Goal: Use online tool/utility: Utilize a website feature to perform a specific function

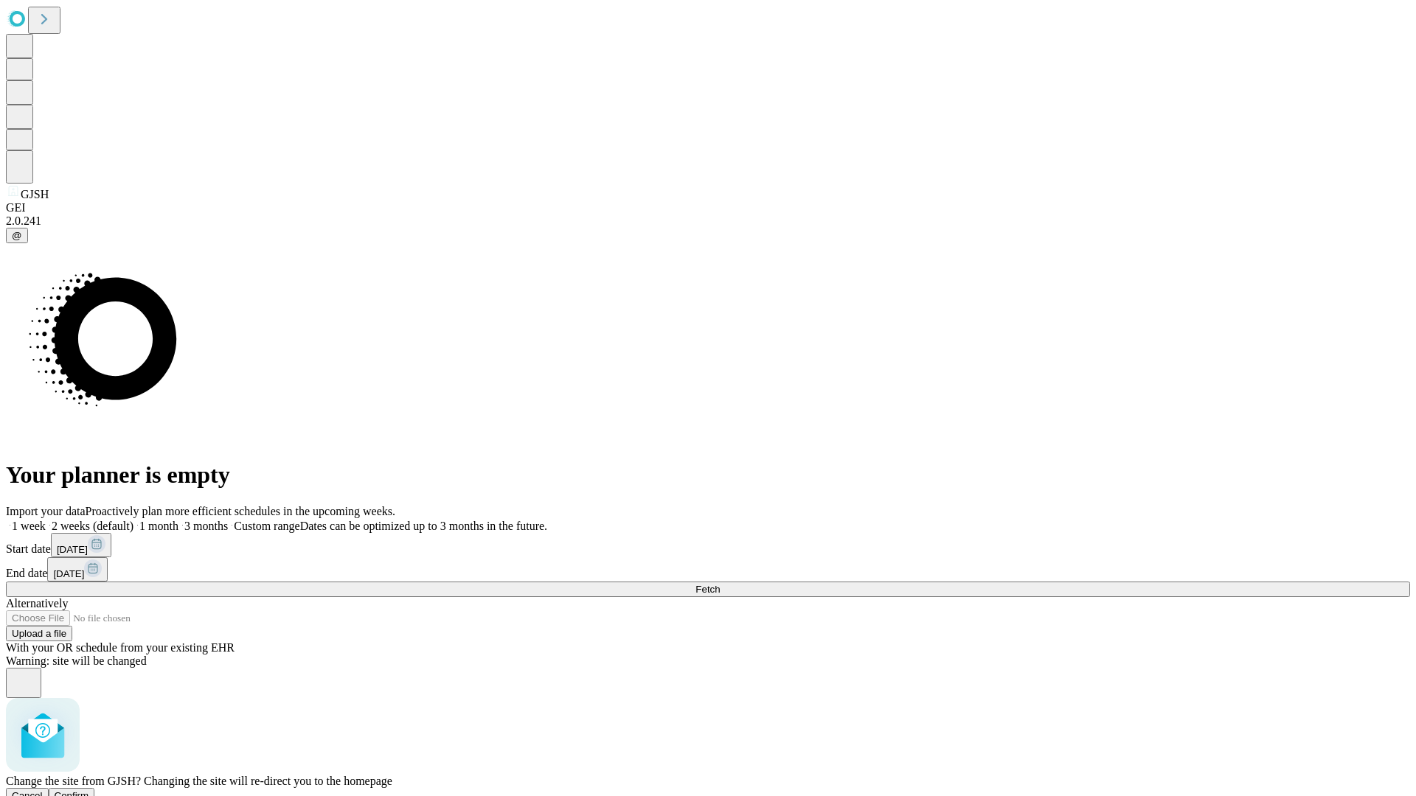
click at [89, 791] on span "Confirm" at bounding box center [72, 796] width 35 height 11
click at [46, 520] on label "1 week" at bounding box center [26, 526] width 40 height 13
click at [720, 584] on span "Fetch" at bounding box center [707, 589] width 24 height 11
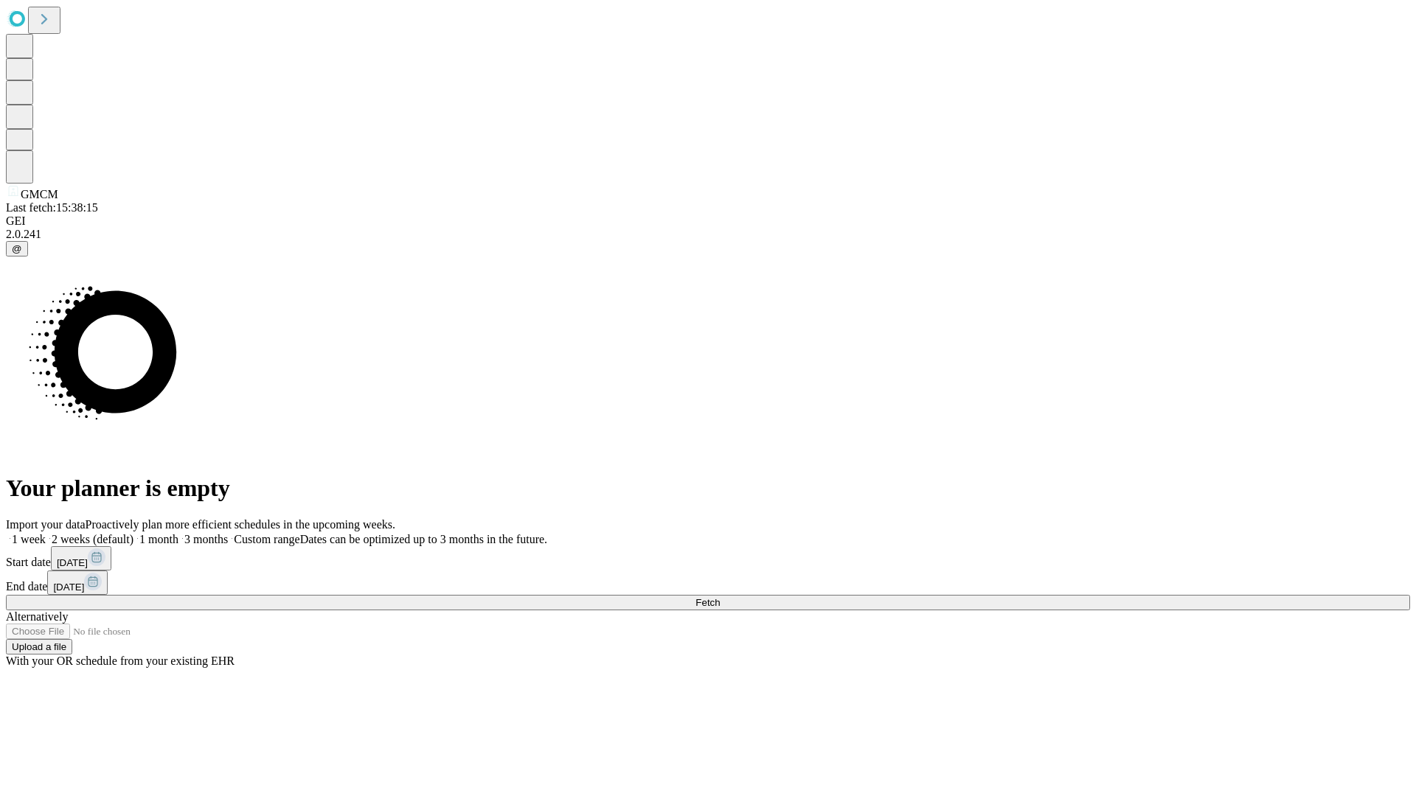
click at [46, 533] on label "1 week" at bounding box center [26, 539] width 40 height 13
click at [720, 597] on span "Fetch" at bounding box center [707, 602] width 24 height 11
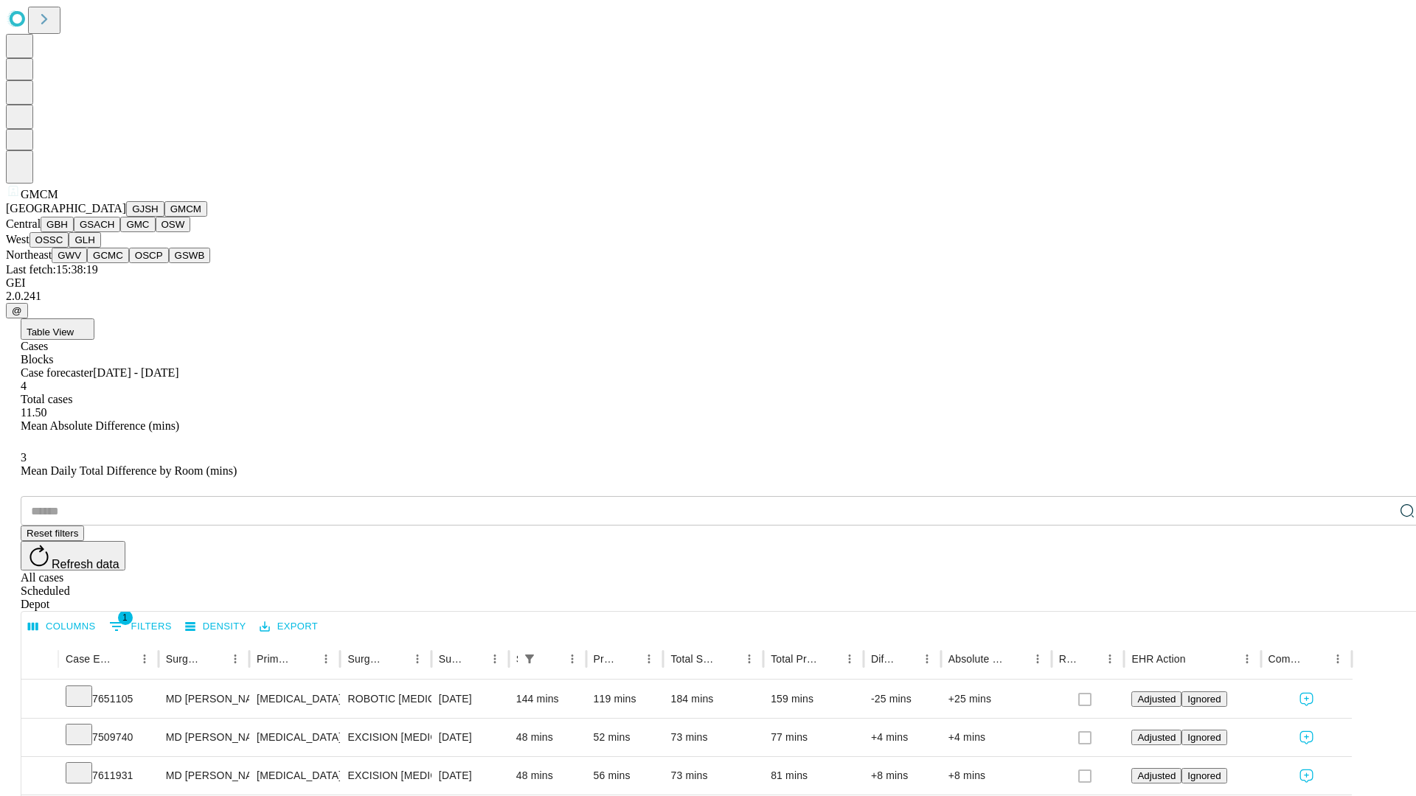
click at [74, 232] on button "GBH" at bounding box center [57, 224] width 33 height 15
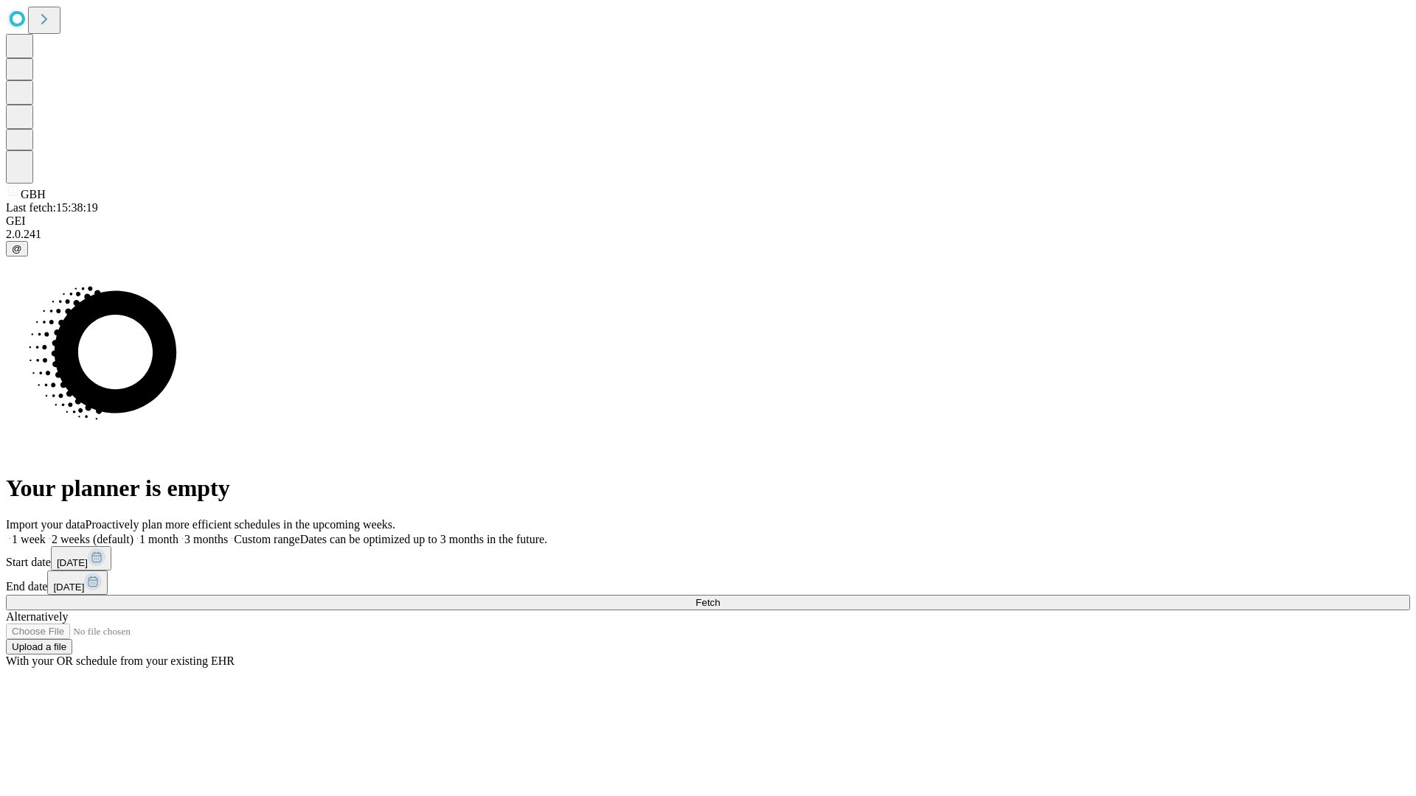
click at [720, 597] on span "Fetch" at bounding box center [707, 602] width 24 height 11
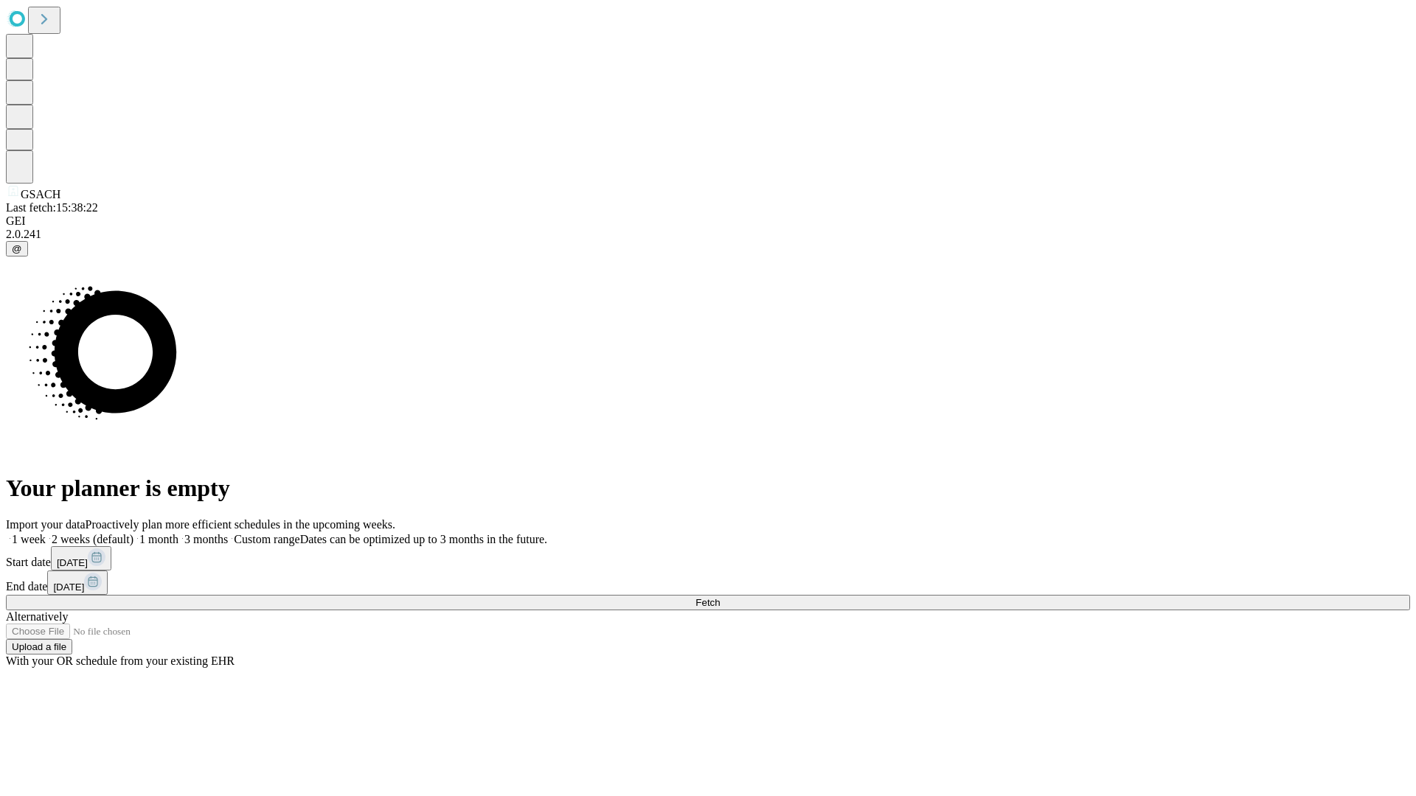
click at [46, 533] on label "1 week" at bounding box center [26, 539] width 40 height 13
click at [720, 597] on span "Fetch" at bounding box center [707, 602] width 24 height 11
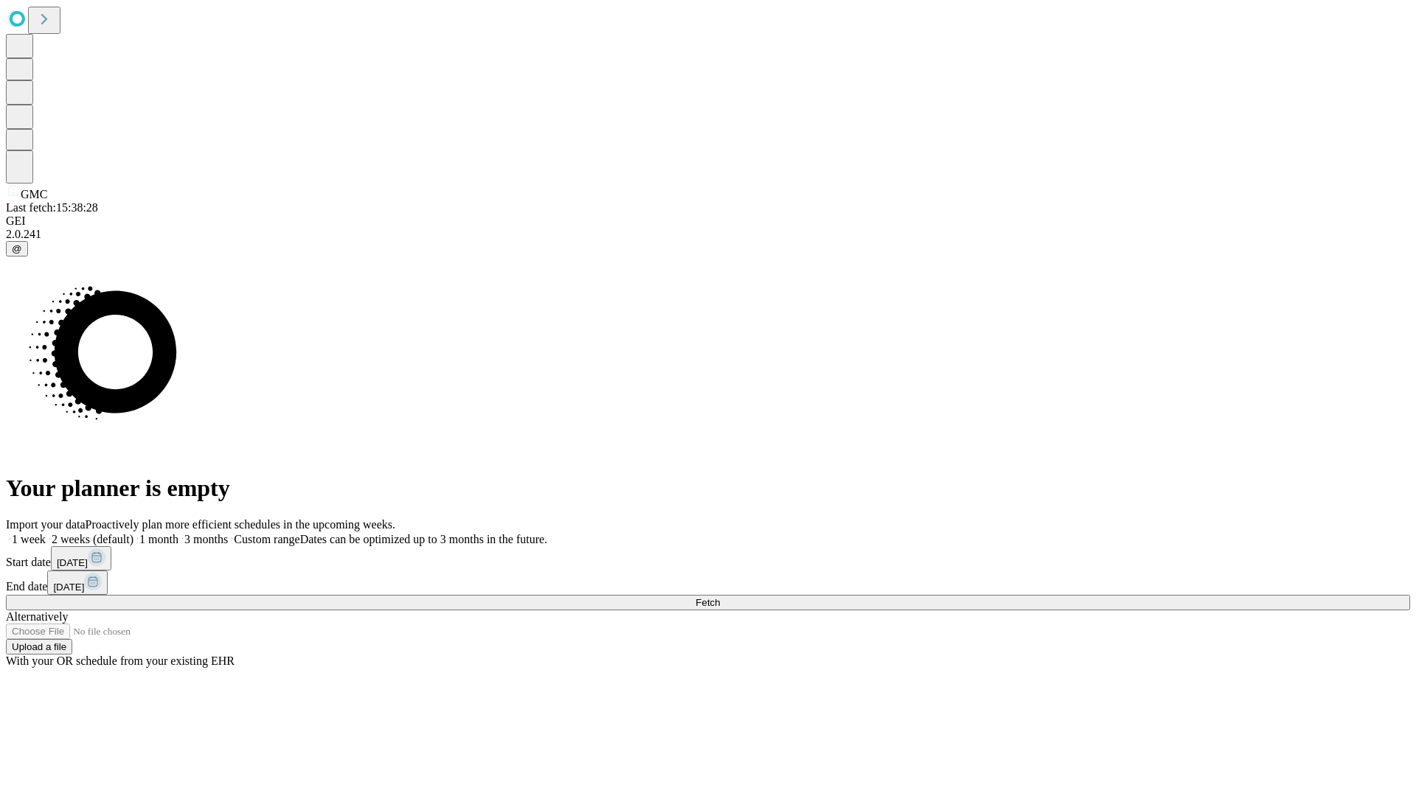
click at [46, 533] on label "1 week" at bounding box center [26, 539] width 40 height 13
click at [720, 597] on span "Fetch" at bounding box center [707, 602] width 24 height 11
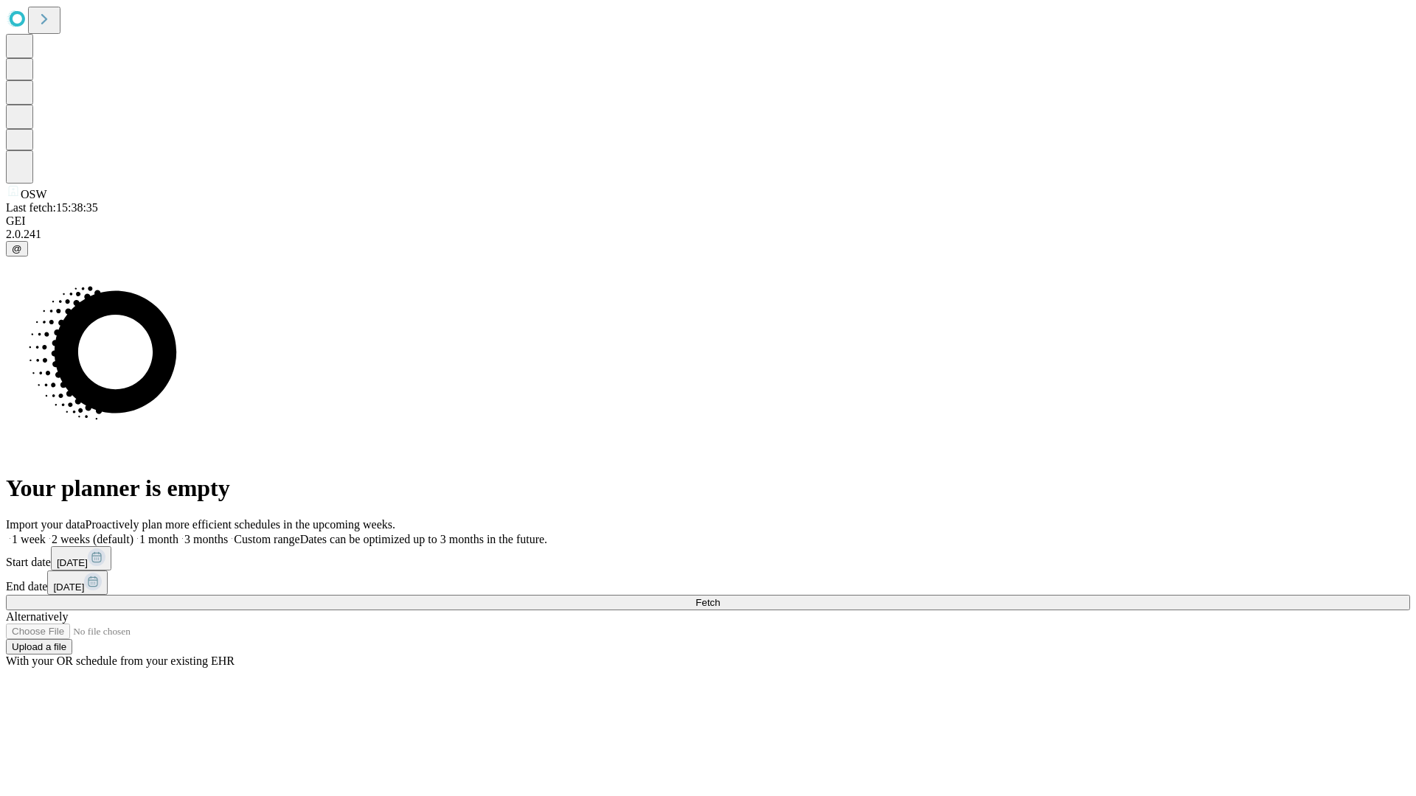
click at [46, 533] on label "1 week" at bounding box center [26, 539] width 40 height 13
click at [720, 597] on span "Fetch" at bounding box center [707, 602] width 24 height 11
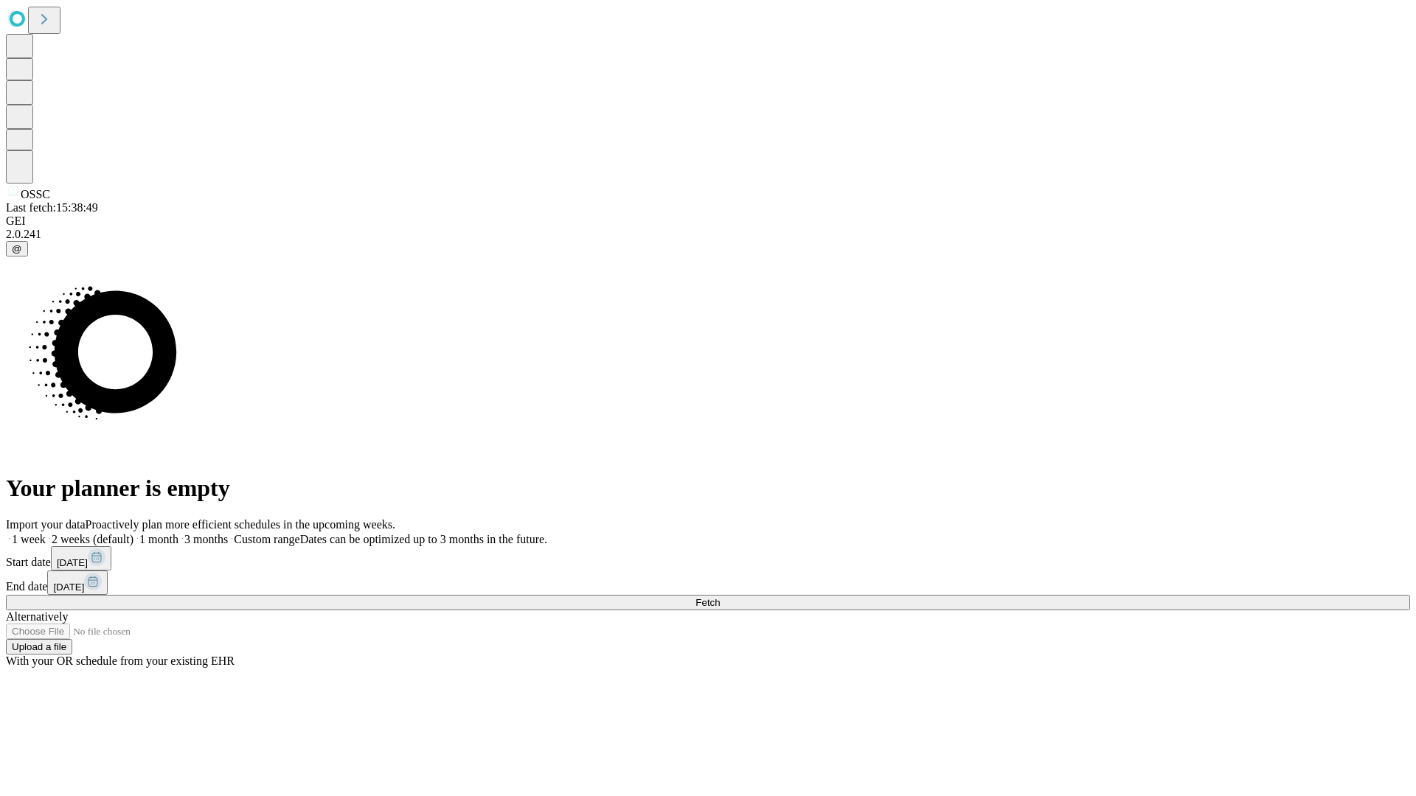
click at [46, 533] on label "1 week" at bounding box center [26, 539] width 40 height 13
click at [720, 597] on span "Fetch" at bounding box center [707, 602] width 24 height 11
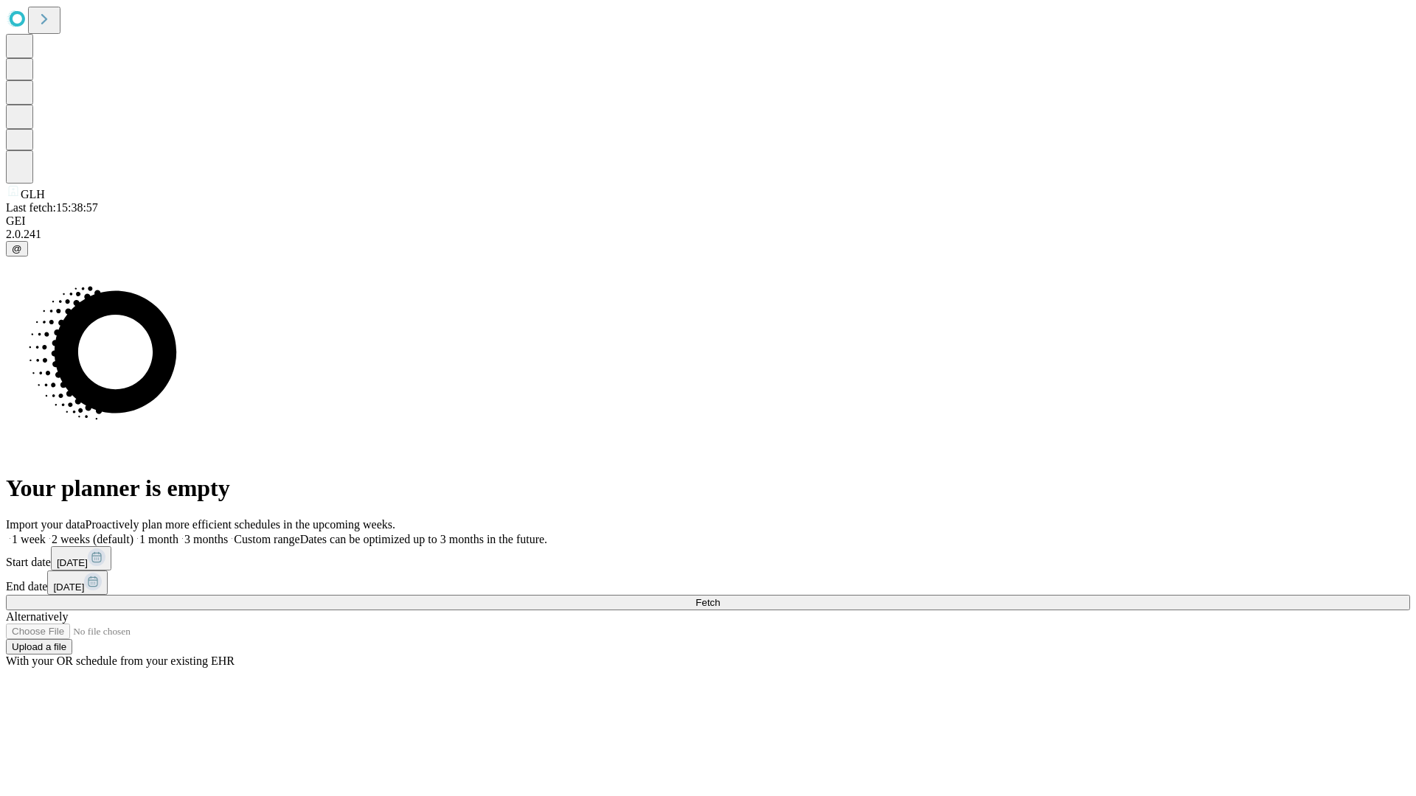
click at [46, 533] on label "1 week" at bounding box center [26, 539] width 40 height 13
click at [720, 597] on span "Fetch" at bounding box center [707, 602] width 24 height 11
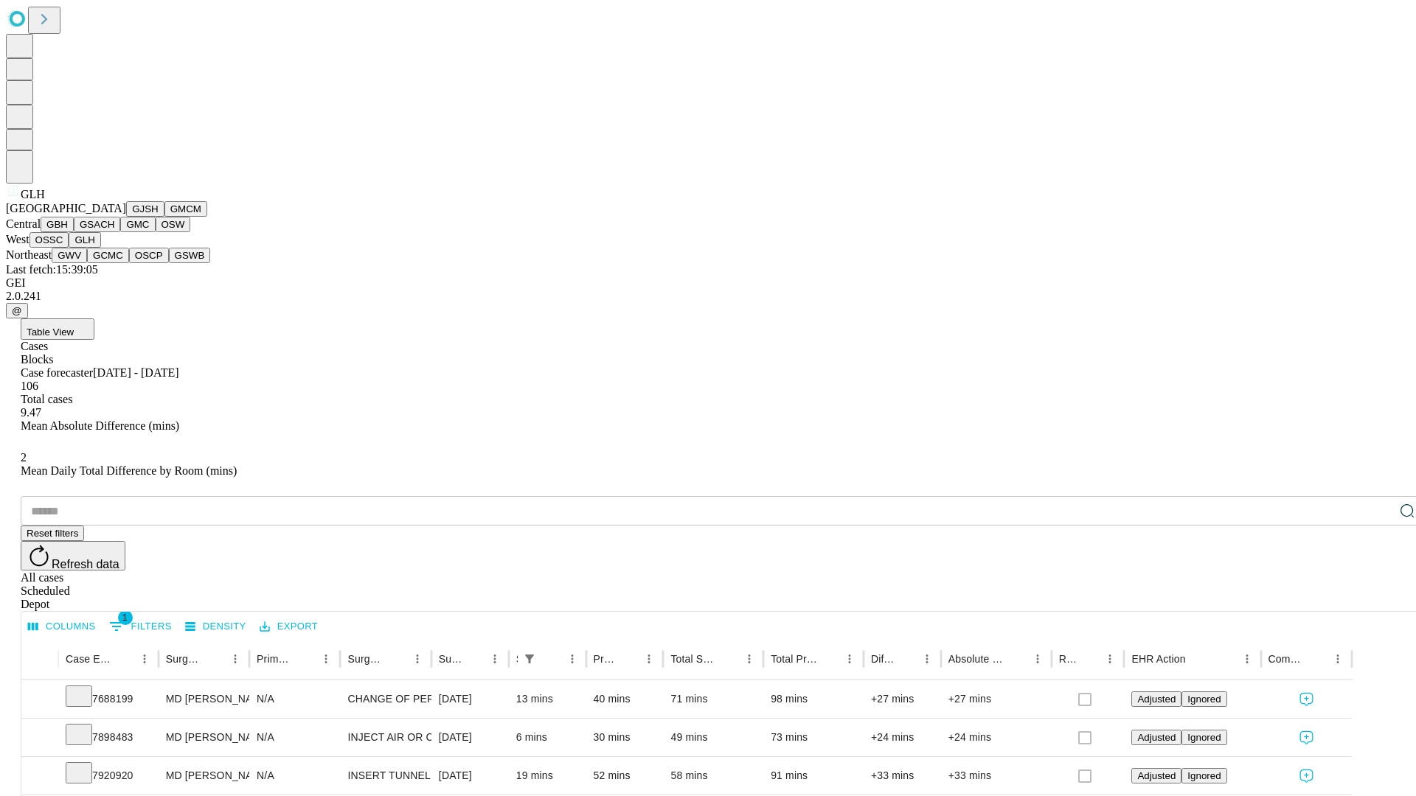
click at [87, 263] on button "GWV" at bounding box center [69, 255] width 35 height 15
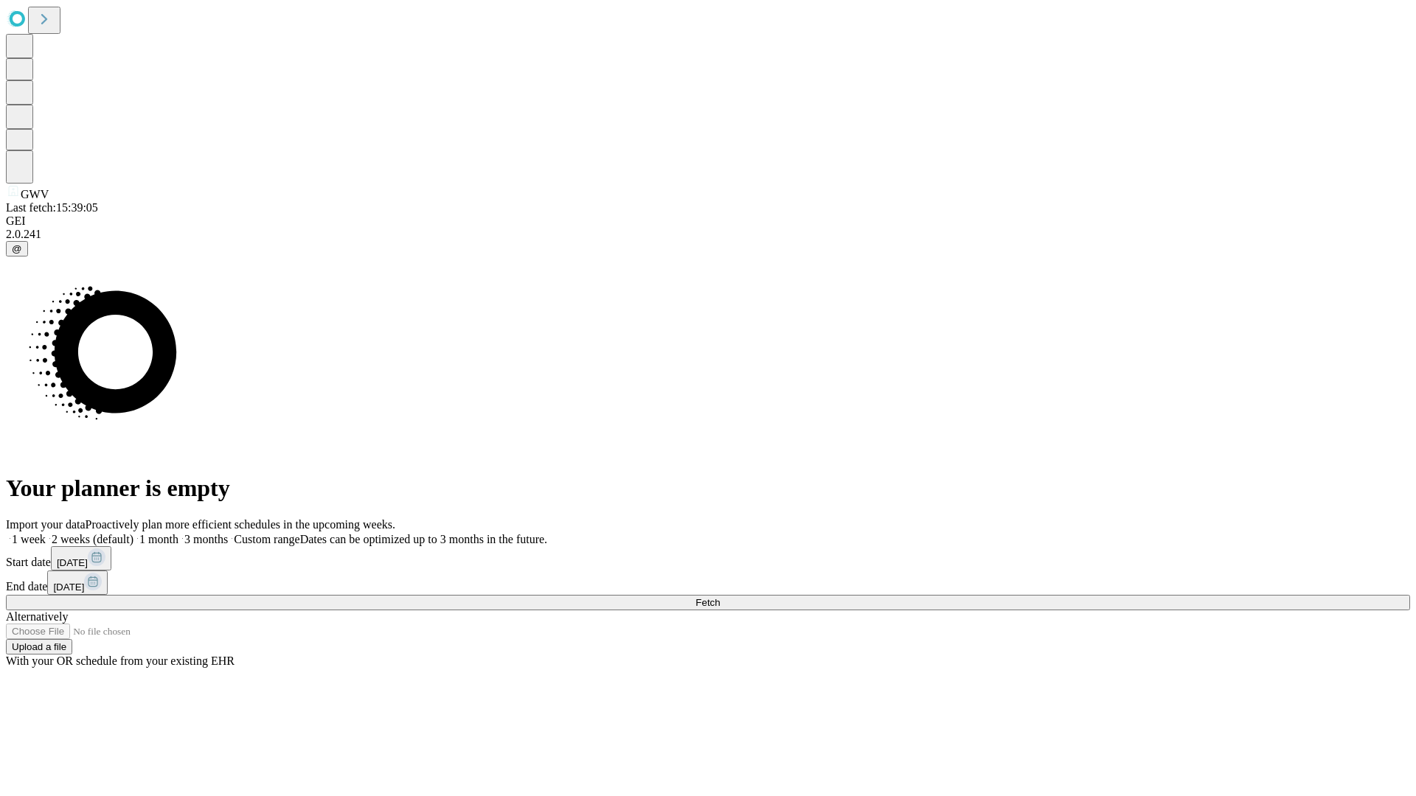
click at [46, 533] on label "1 week" at bounding box center [26, 539] width 40 height 13
click at [720, 597] on span "Fetch" at bounding box center [707, 602] width 24 height 11
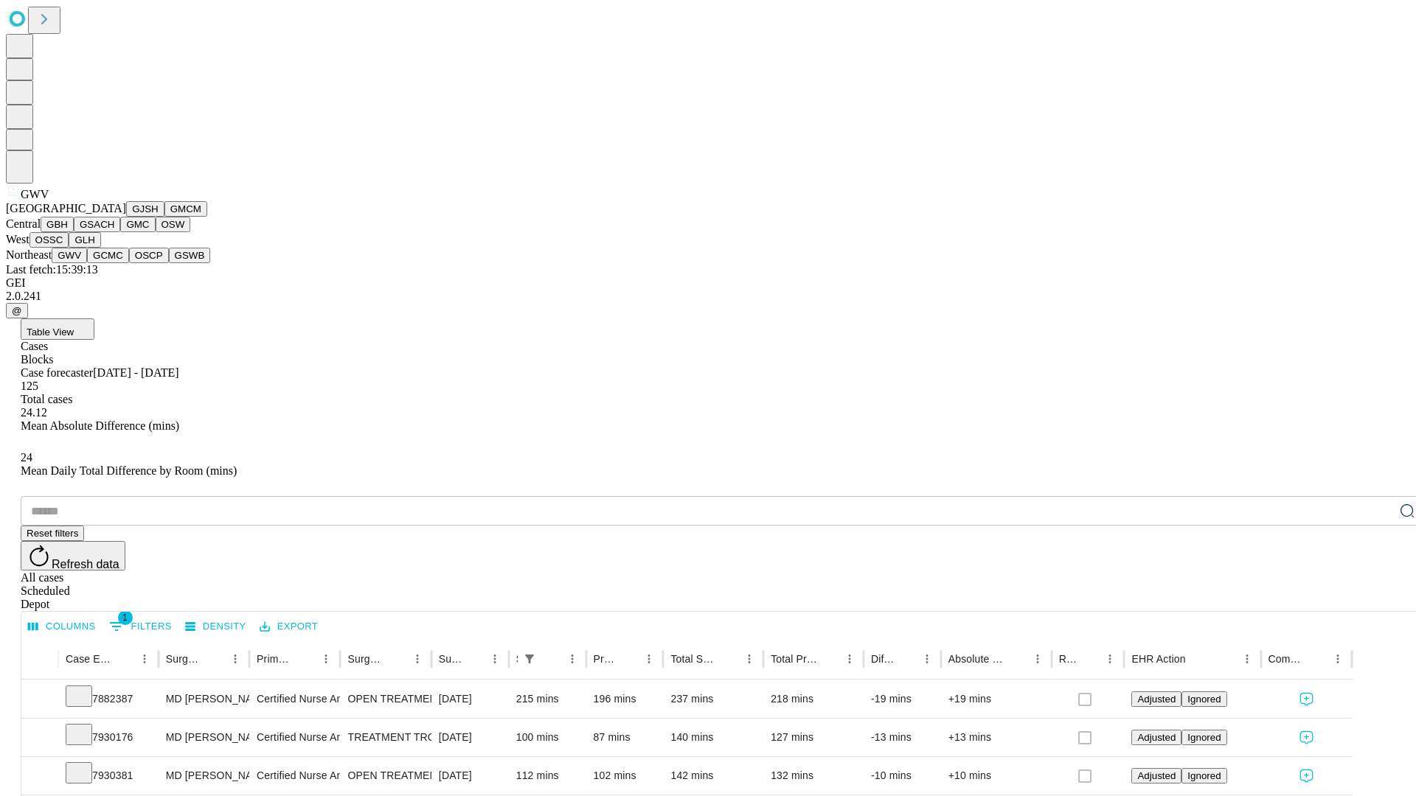
click at [114, 263] on button "GCMC" at bounding box center [108, 255] width 42 height 15
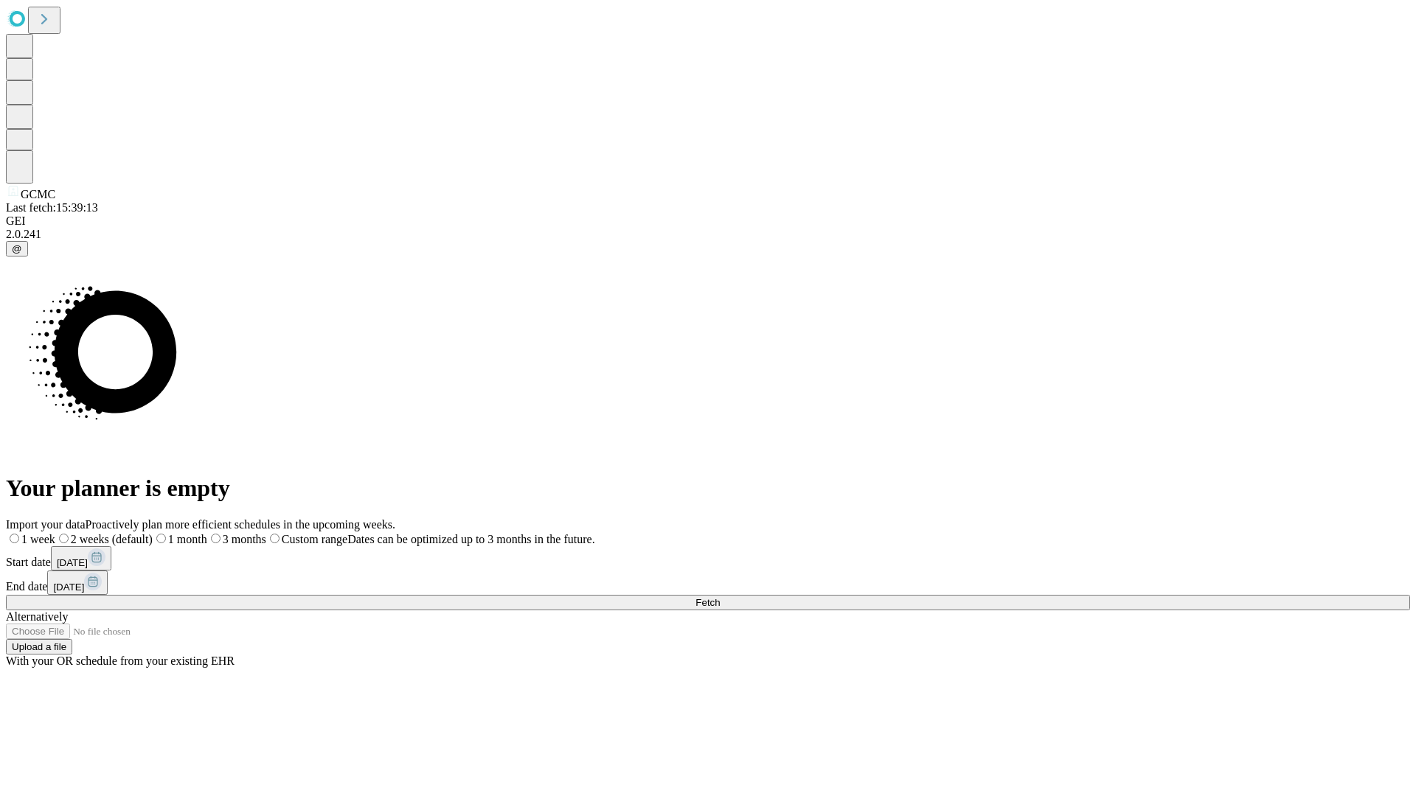
click at [55, 533] on label "1 week" at bounding box center [30, 539] width 49 height 13
click at [720, 597] on span "Fetch" at bounding box center [707, 602] width 24 height 11
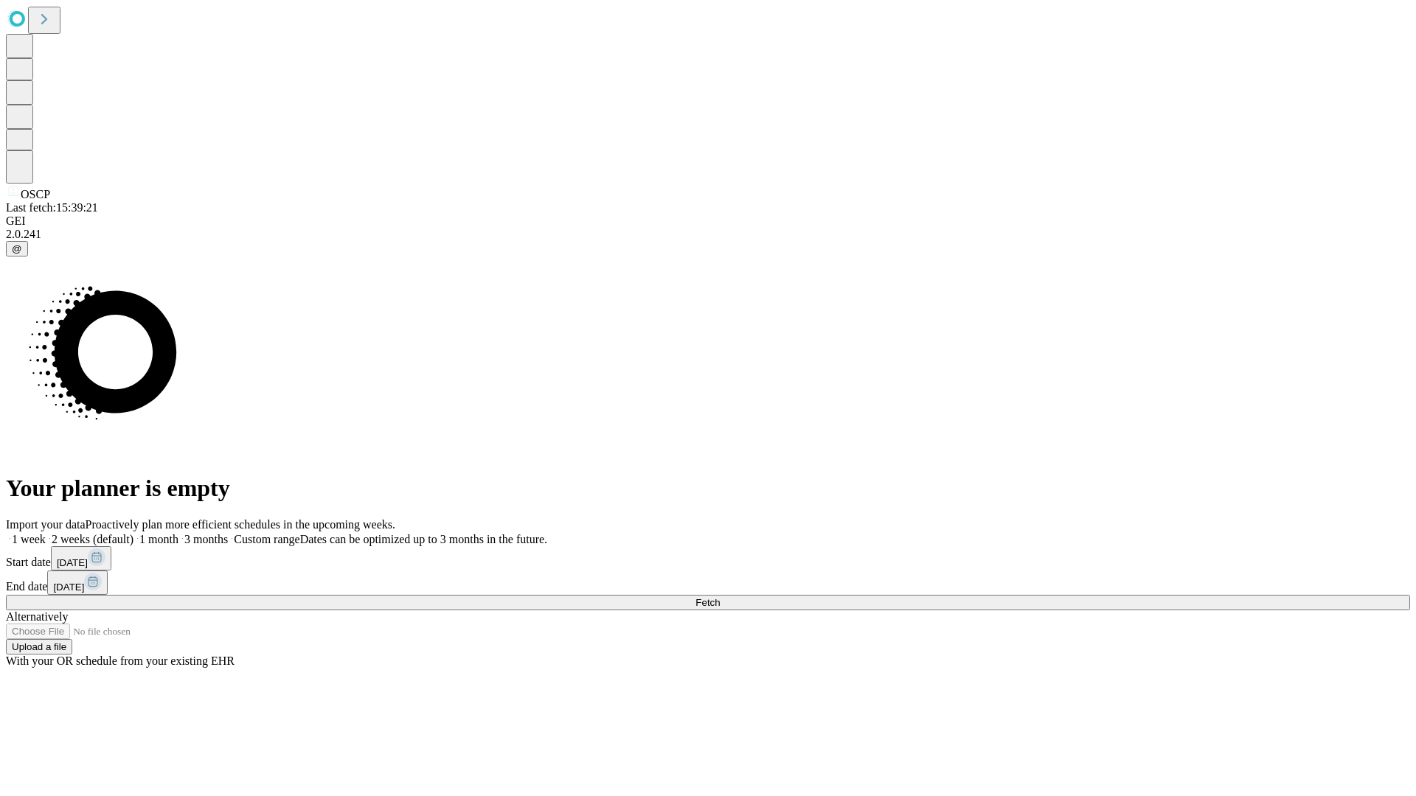
click at [720, 597] on span "Fetch" at bounding box center [707, 602] width 24 height 11
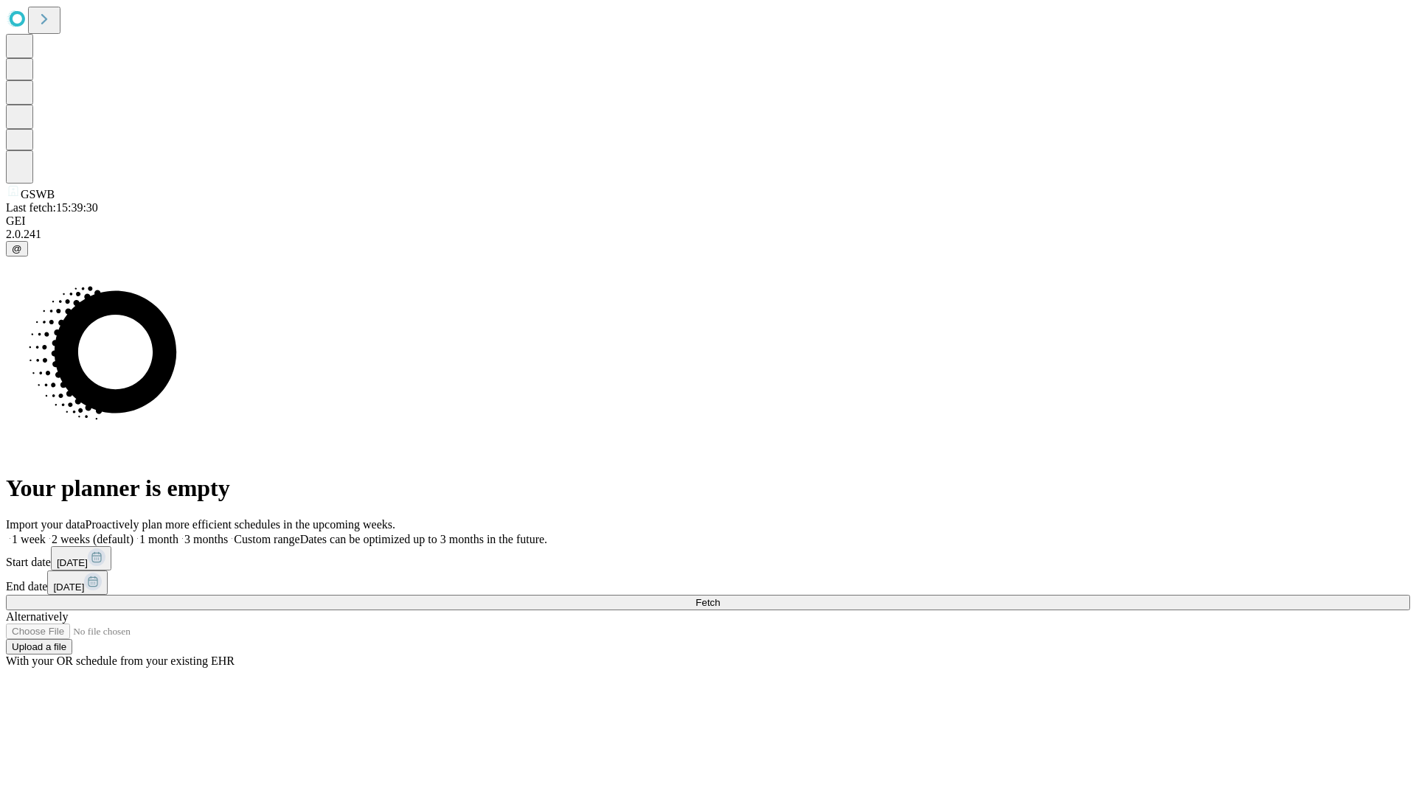
click at [46, 533] on label "1 week" at bounding box center [26, 539] width 40 height 13
click at [720, 597] on span "Fetch" at bounding box center [707, 602] width 24 height 11
